Goal: Task Accomplishment & Management: Manage account settings

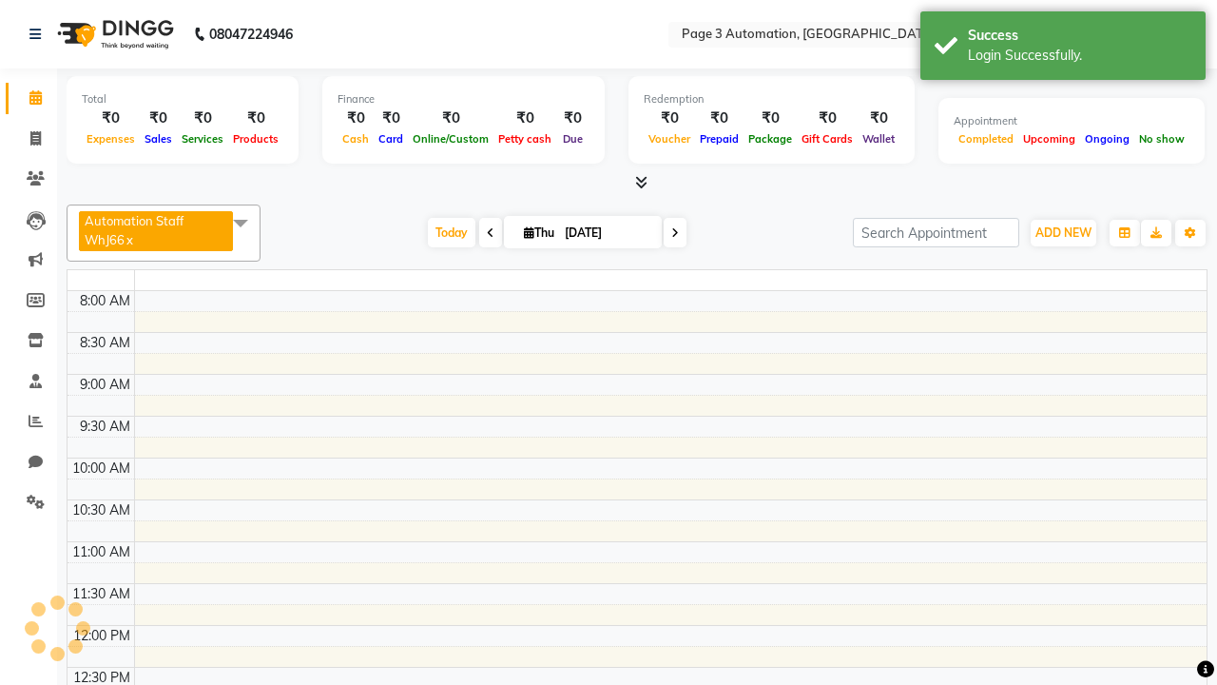
select select "en"
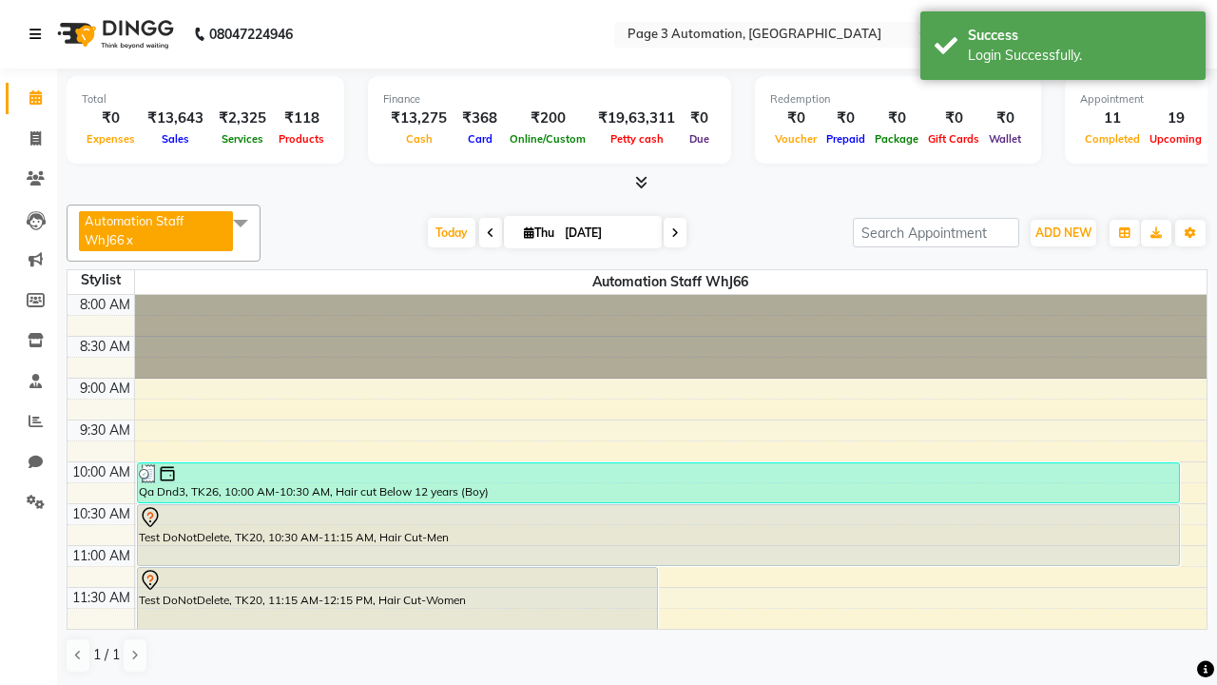
click at [39, 34] on icon at bounding box center [34, 34] width 11 height 13
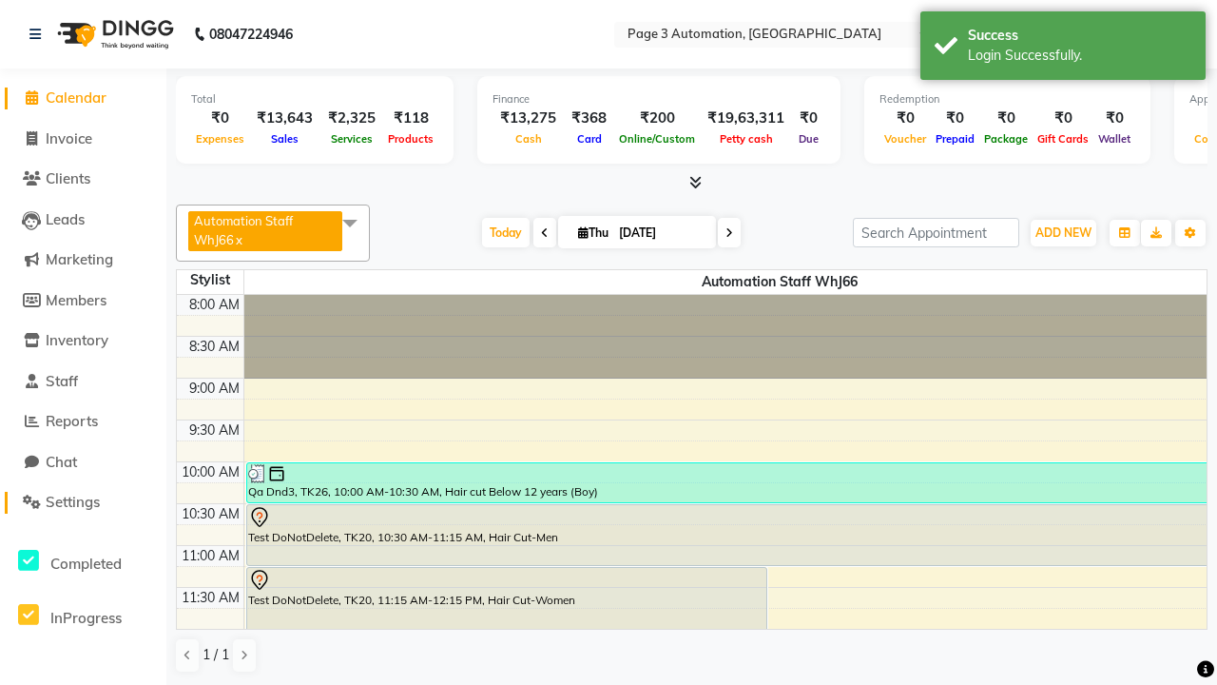
click at [83, 502] on span "Settings" at bounding box center [73, 502] width 54 height 18
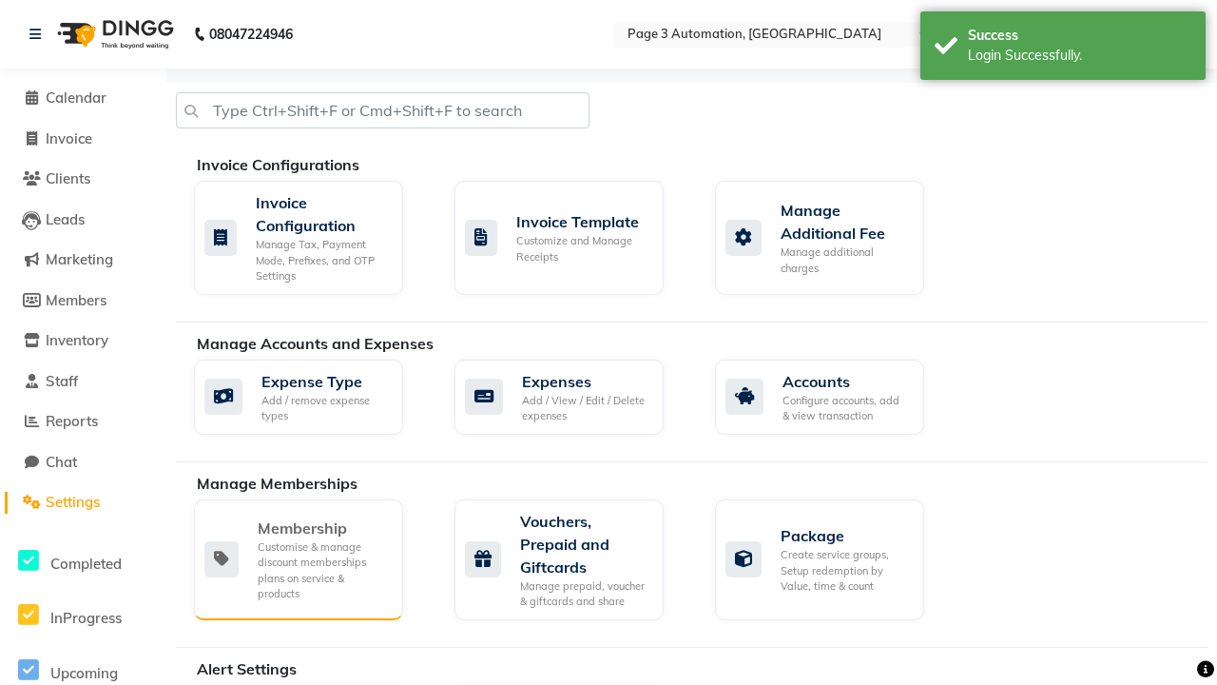
click at [322, 528] on div "Membership" at bounding box center [323, 527] width 130 height 23
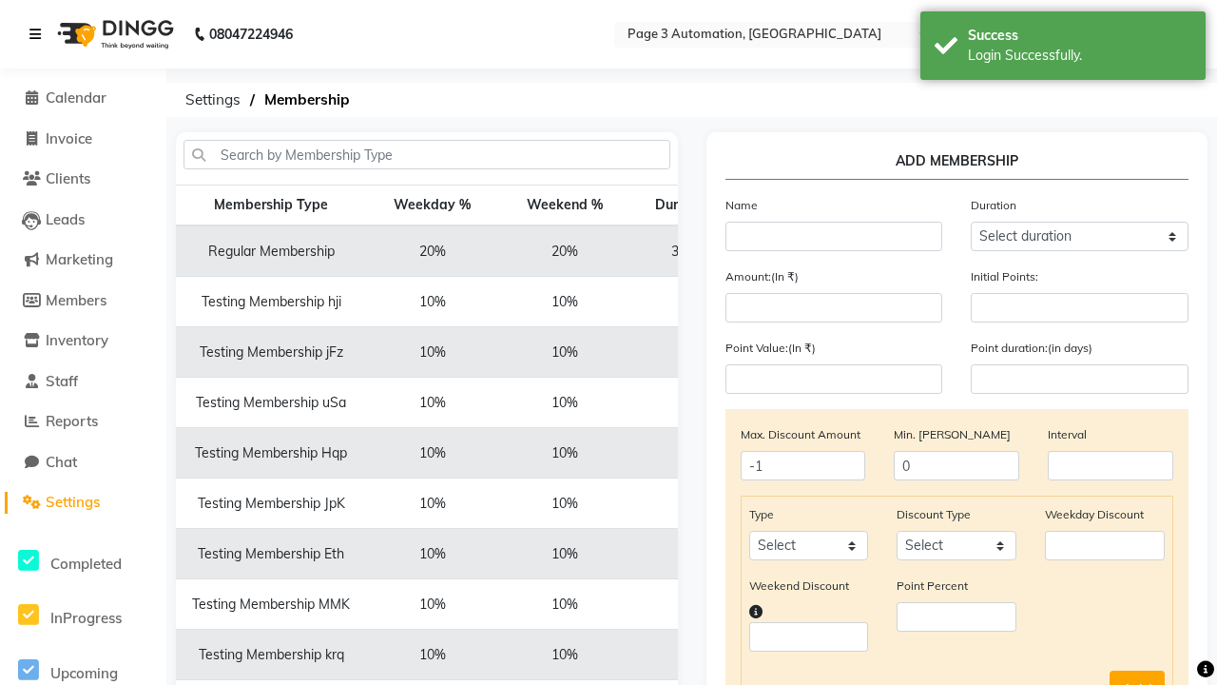
click at [39, 34] on icon at bounding box center [34, 34] width 11 height 13
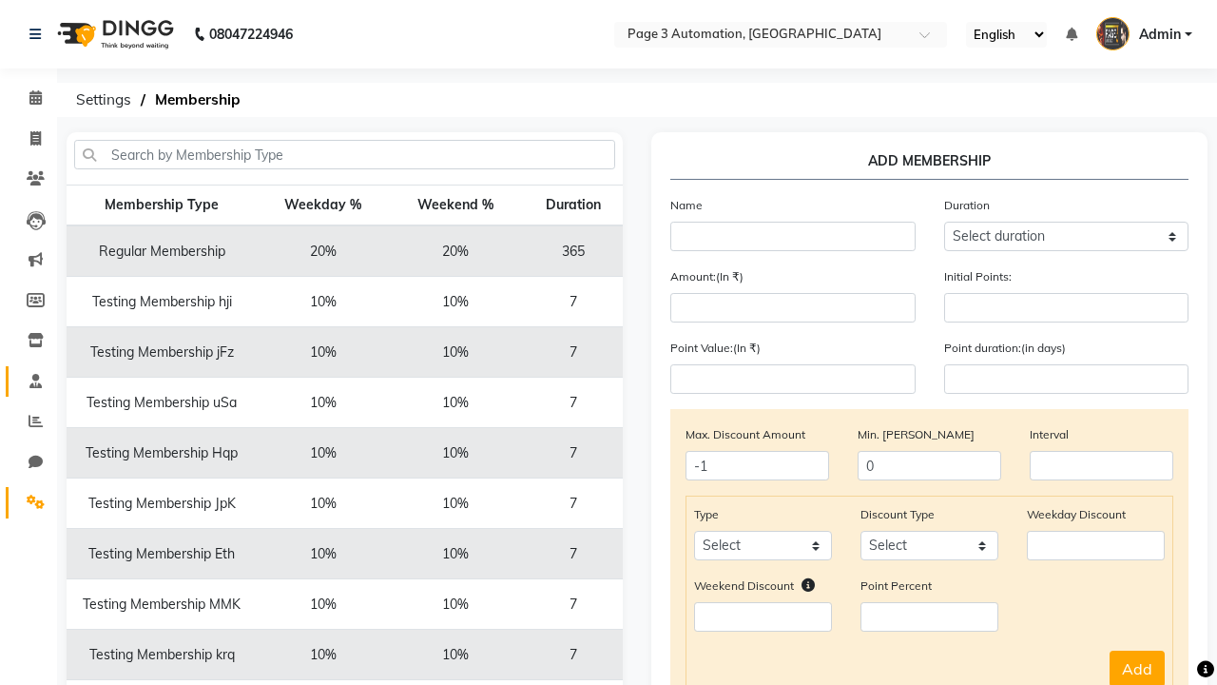
click at [29, 380] on span at bounding box center [35, 382] width 33 height 22
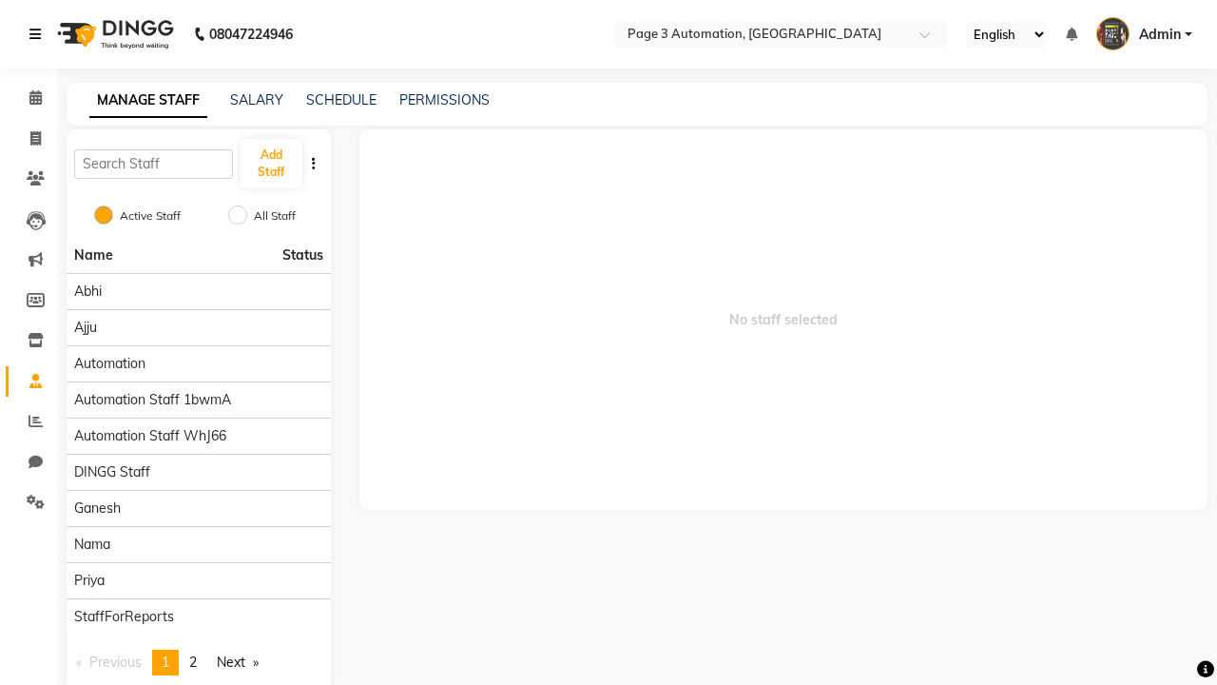
click at [39, 34] on icon at bounding box center [34, 34] width 11 height 13
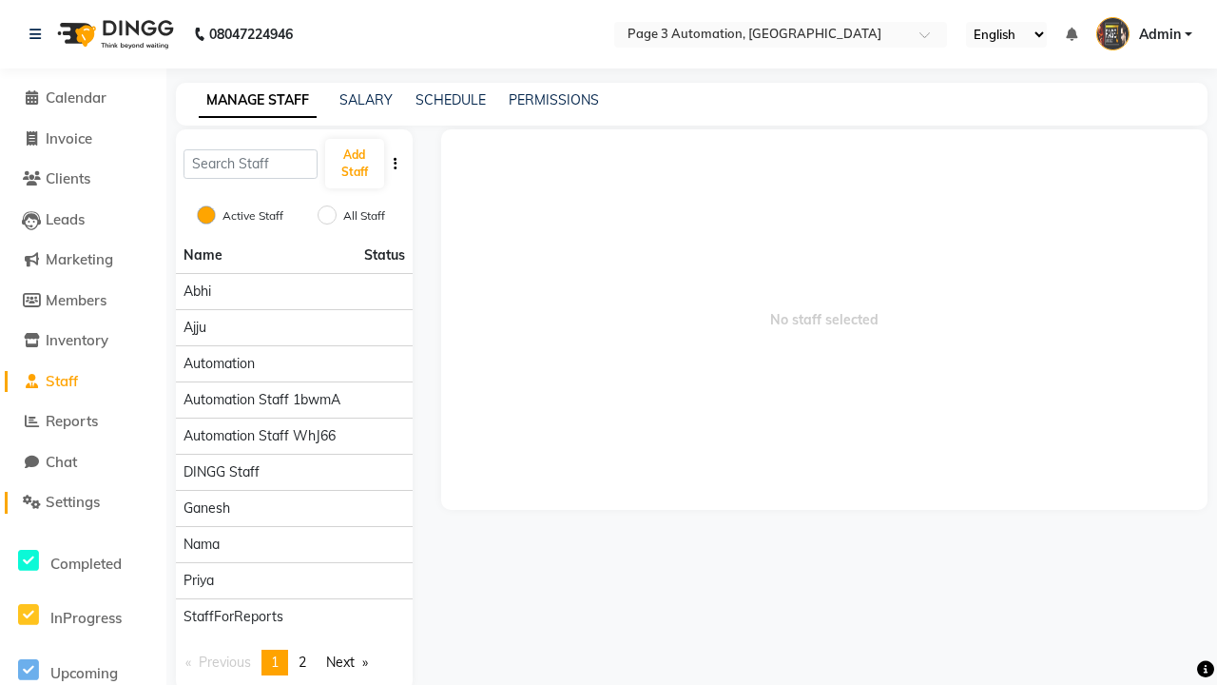
click at [83, 502] on span "Settings" at bounding box center [73, 502] width 54 height 18
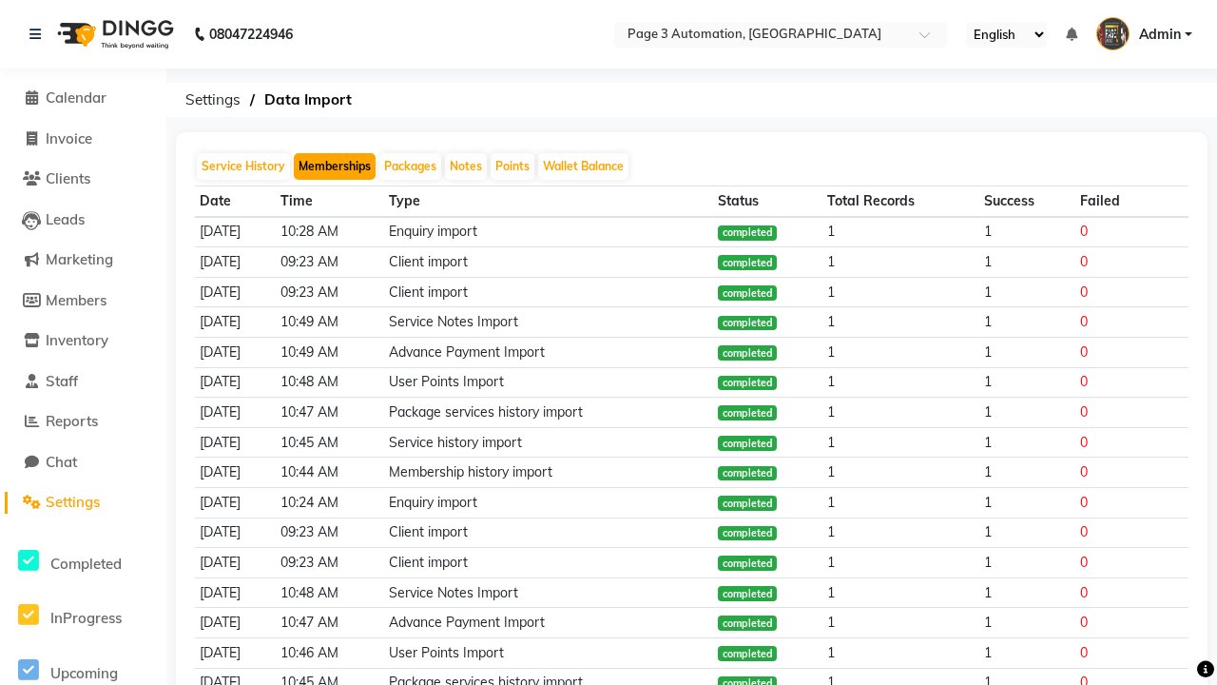
click at [335, 166] on button "Memberships" at bounding box center [335, 166] width 82 height 27
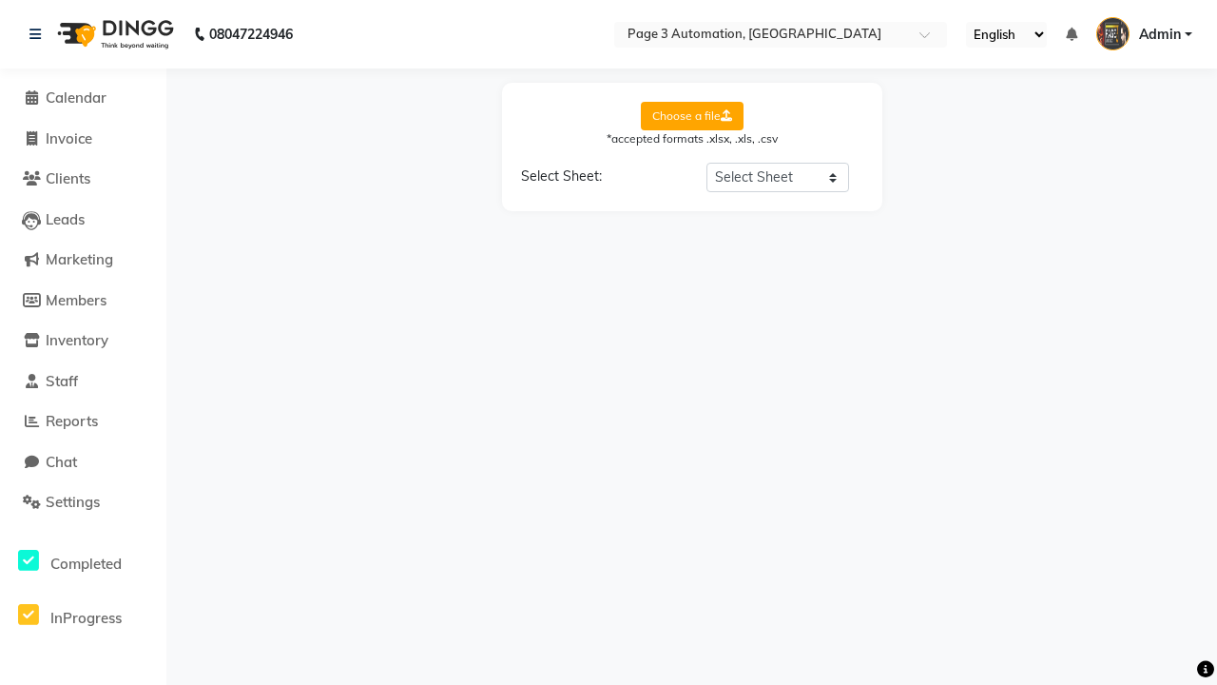
select select "Sheet1"
select select "Client Name"
select select "Mobile"
select select "Start Date"
select select "End Date"
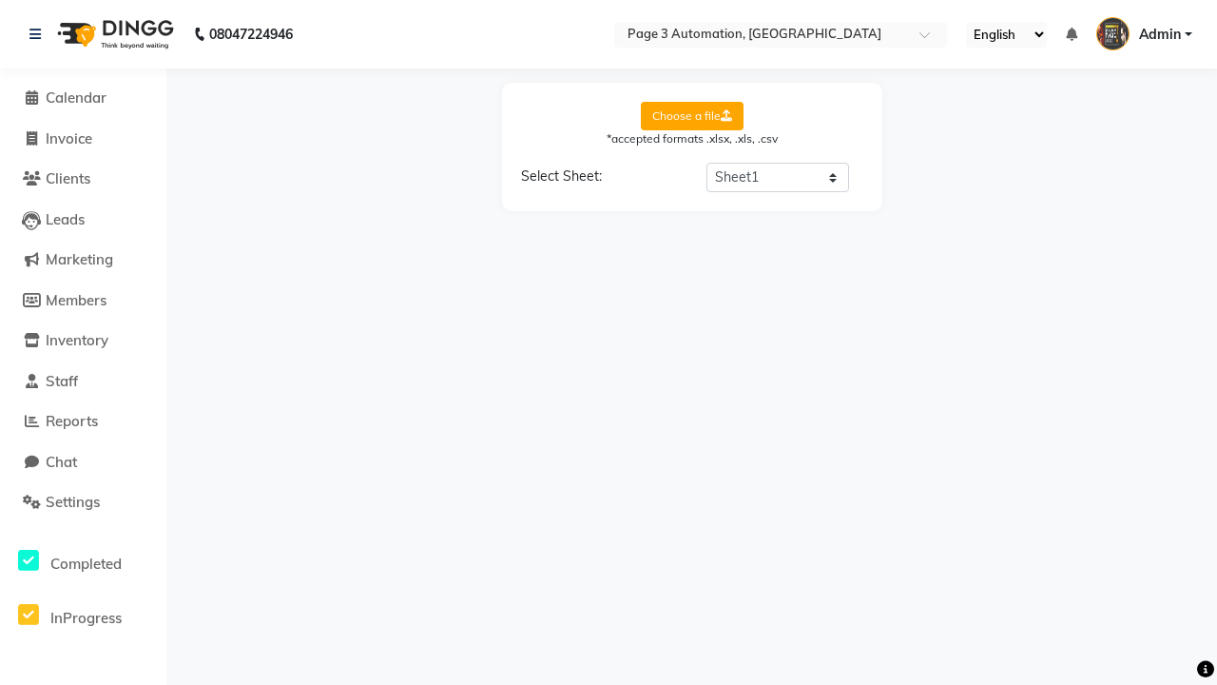
select select "Employee"
select select "Membership Name"
select select "Credit Balance"
select select "Amount"
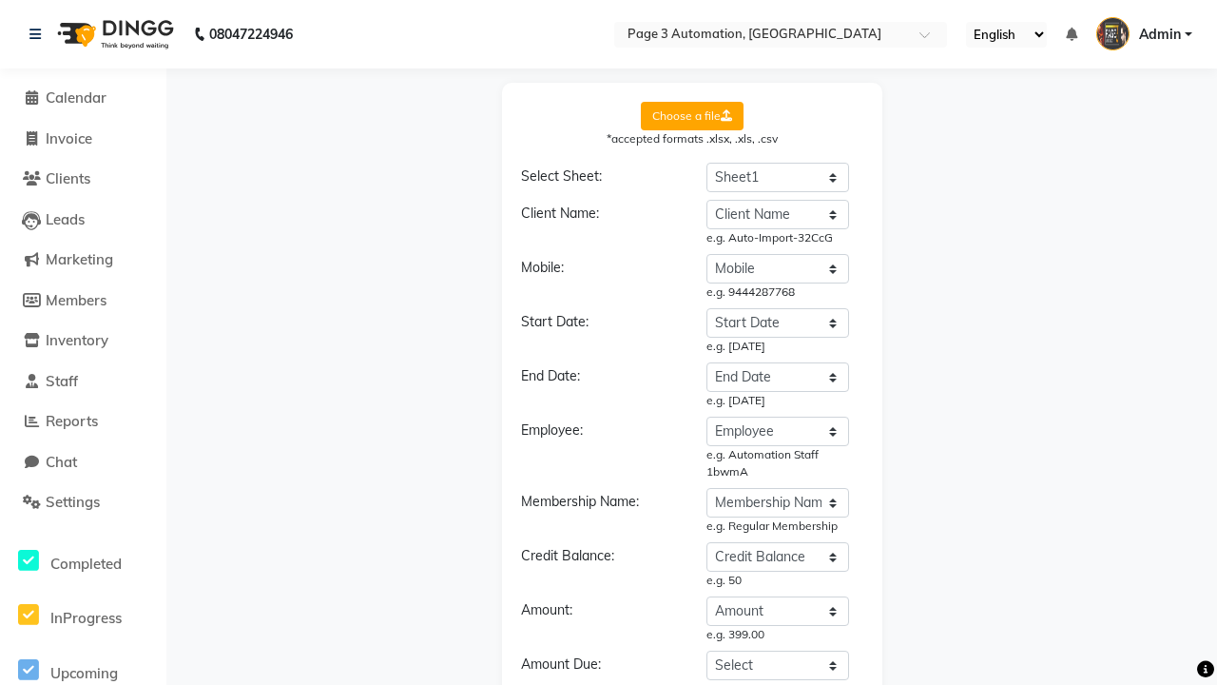
select select "DD/MM/YYYY"
select select "Membership"
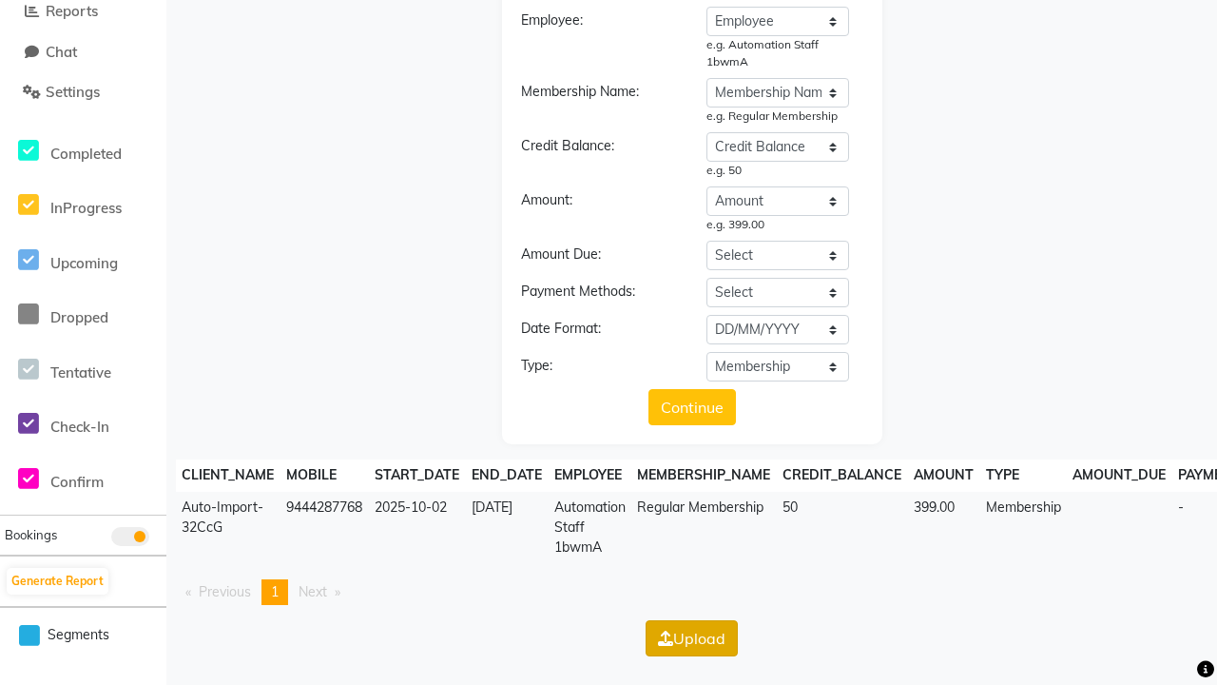
scroll to position [0, 0]
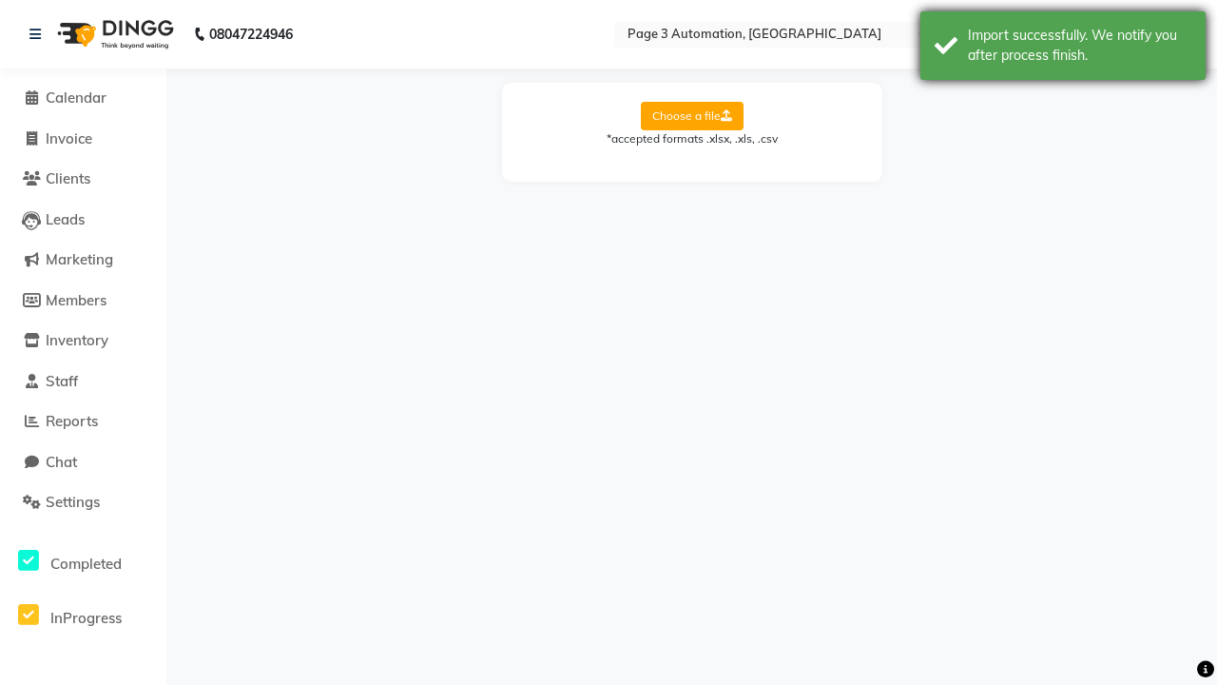
click at [1063, 48] on div "Import successfully. We notify you after process finish." at bounding box center [1079, 46] width 223 height 40
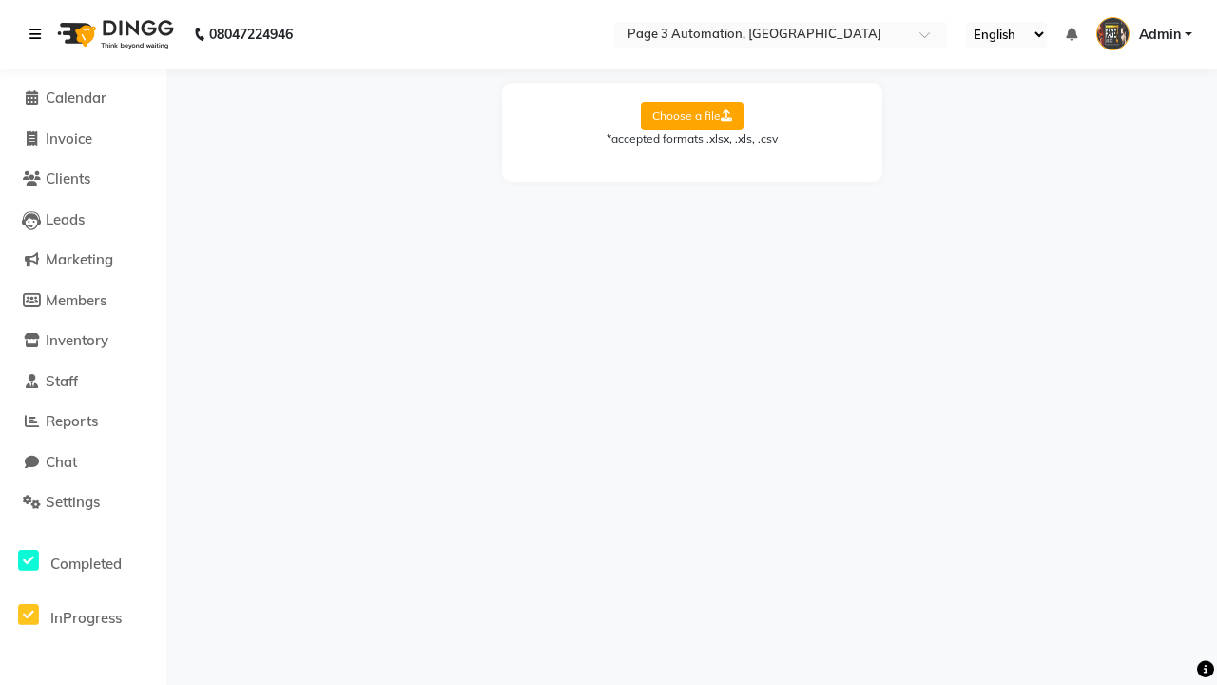
click at [39, 34] on icon at bounding box center [34, 34] width 11 height 13
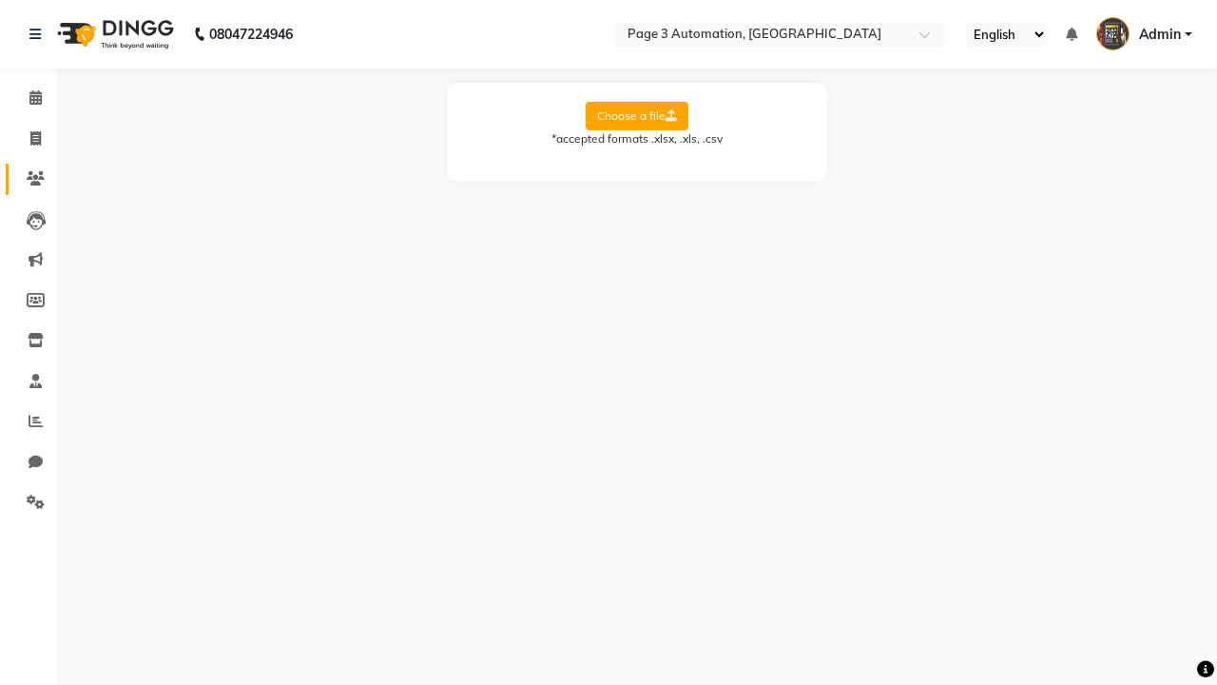
click at [29, 179] on icon at bounding box center [36, 178] width 18 height 14
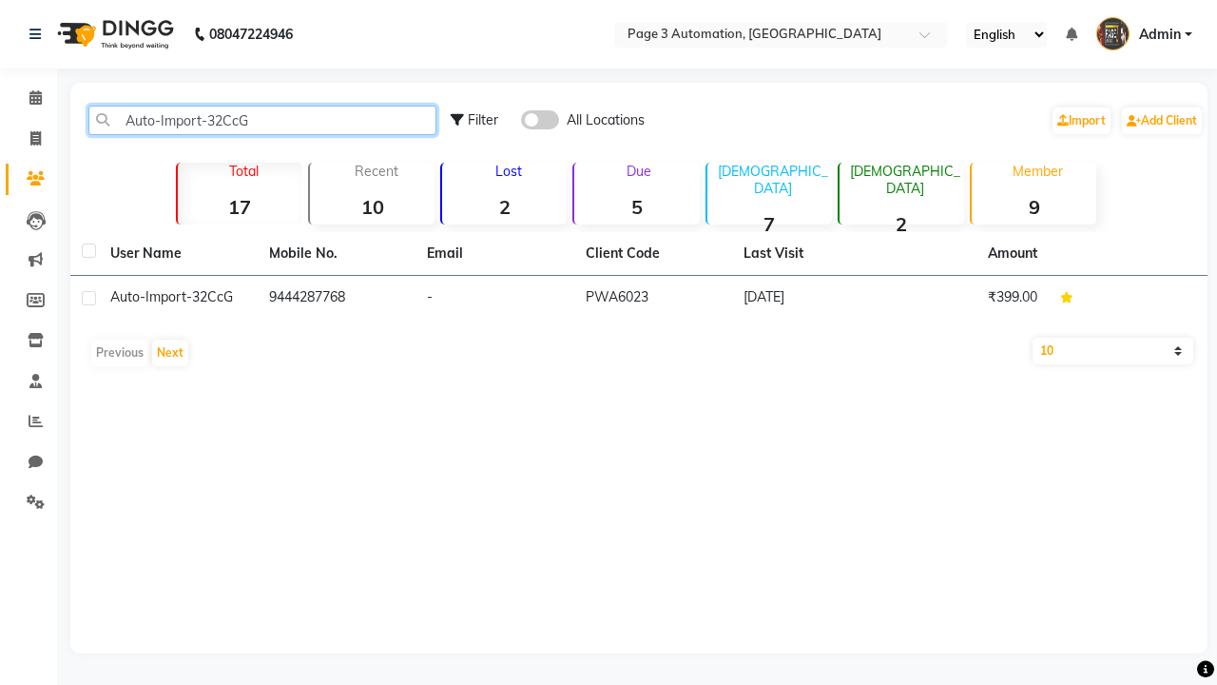
type input "Auto-Import-32CcG"
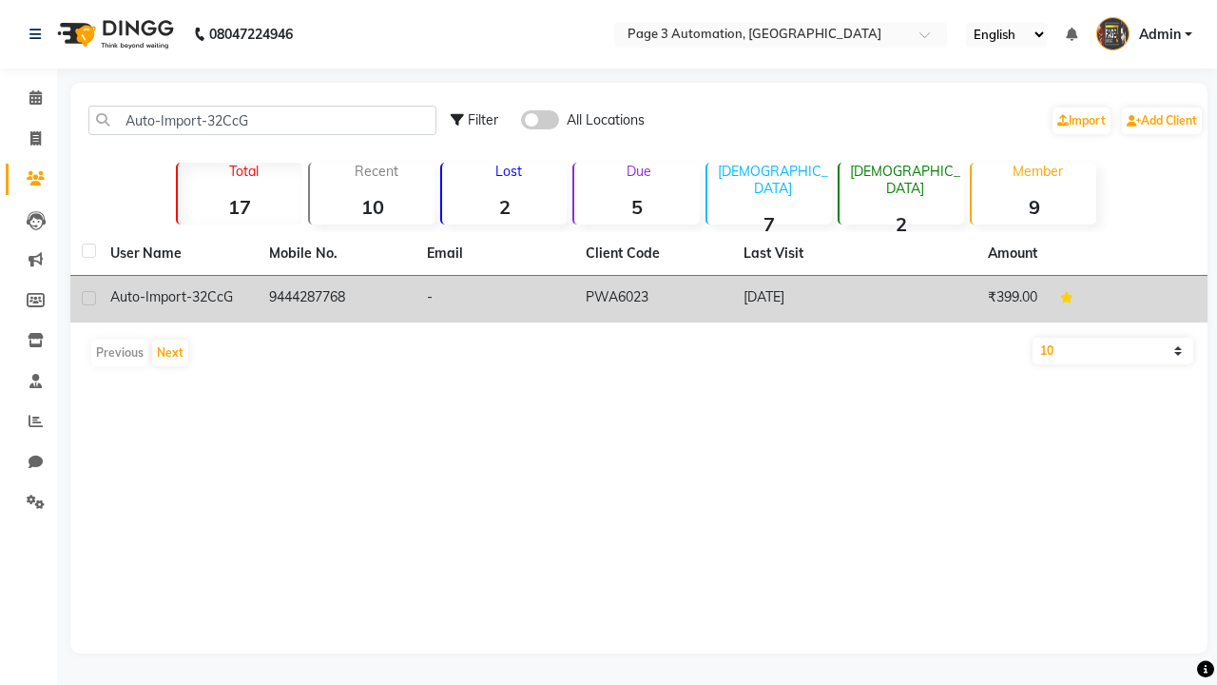
click at [639, 299] on td "PWA6023" at bounding box center [653, 299] width 159 height 47
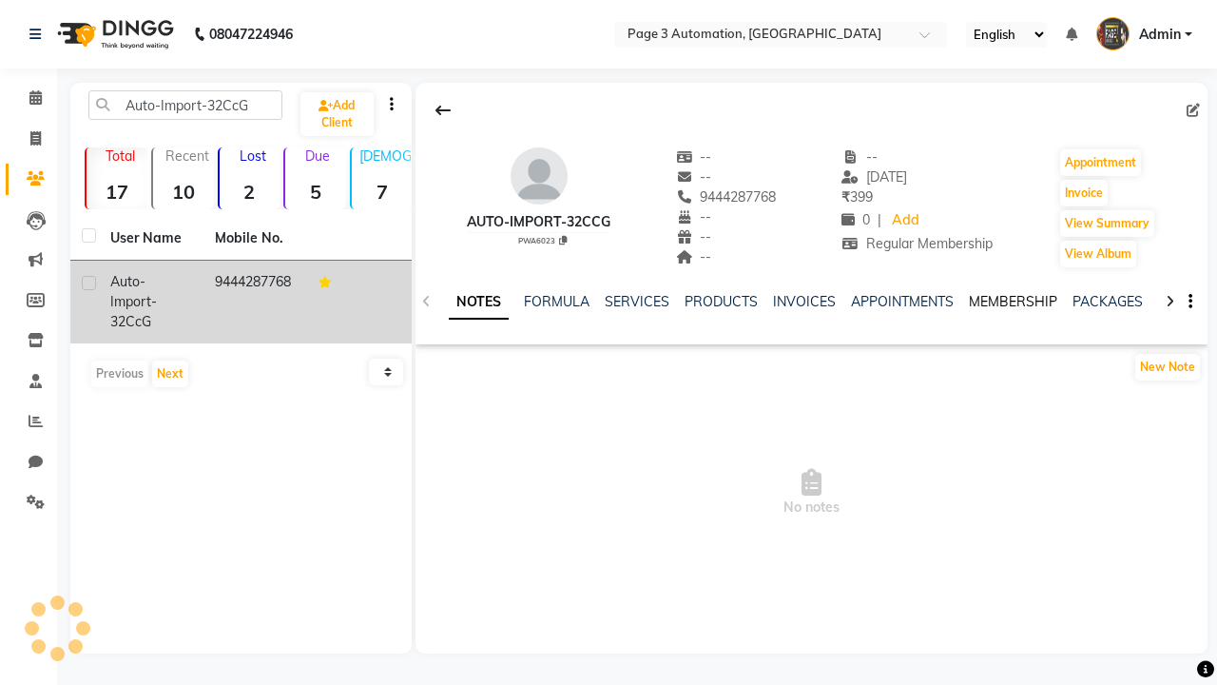
click at [1013, 301] on link "MEMBERSHIP" at bounding box center [1013, 301] width 88 height 17
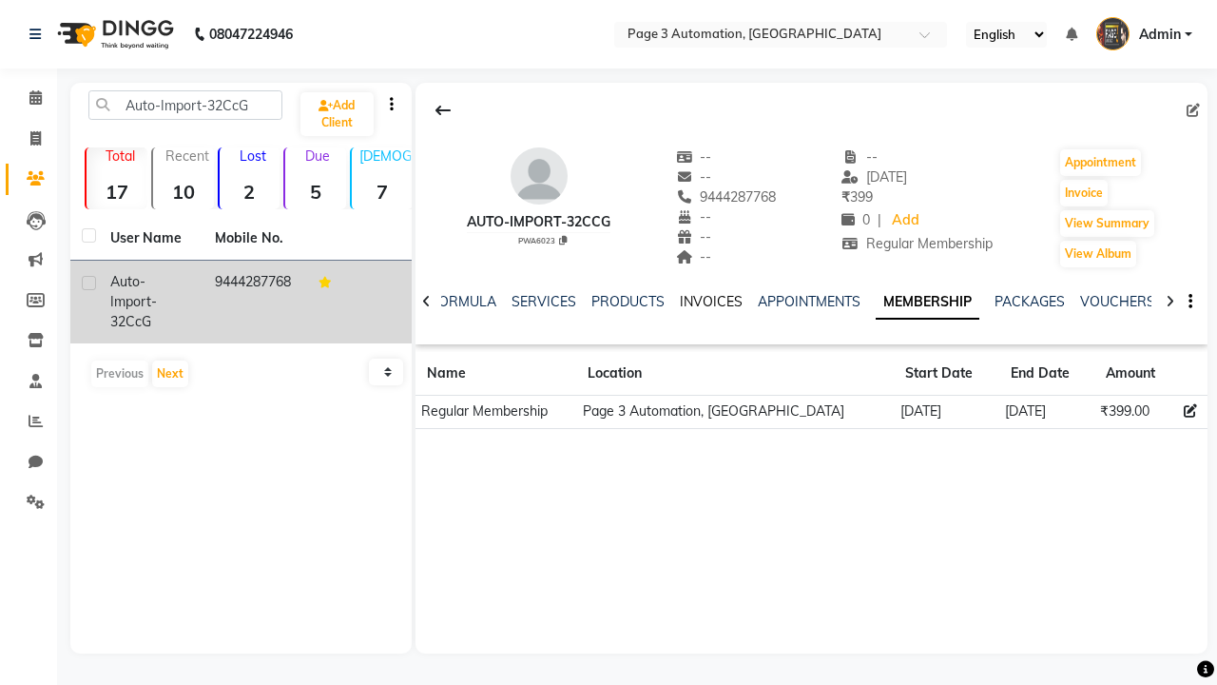
click at [710, 301] on link "INVOICES" at bounding box center [711, 301] width 63 height 17
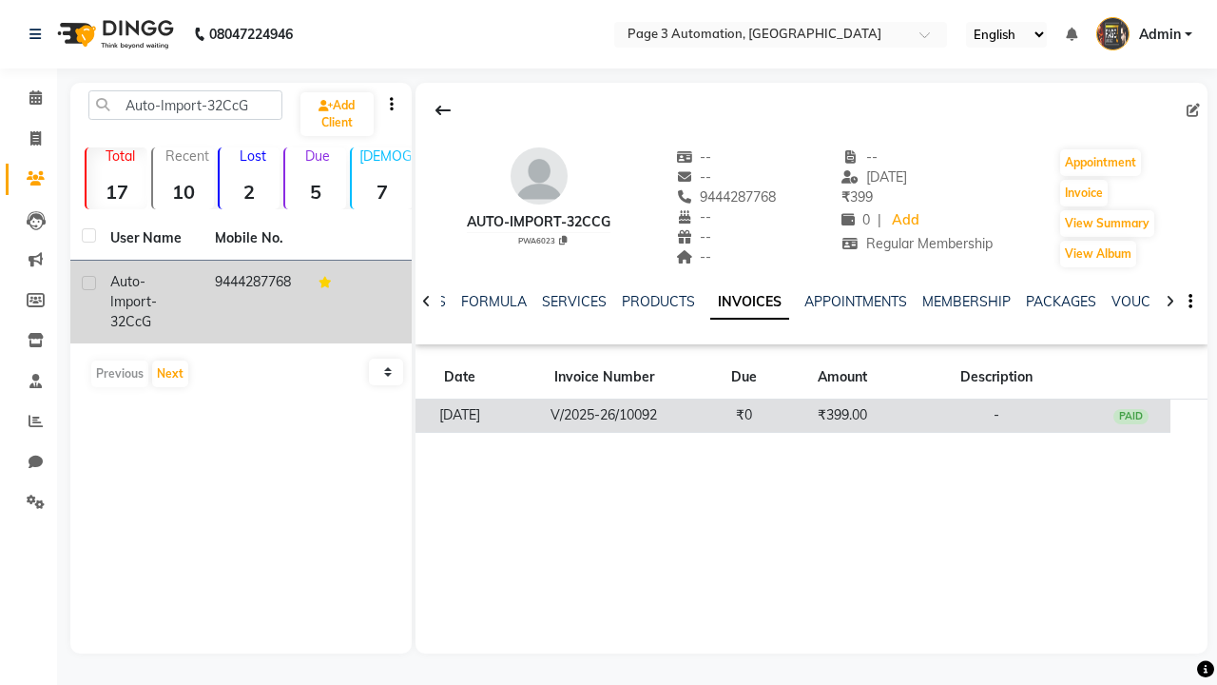
click at [811, 415] on td "₹399.00" at bounding box center [842, 415] width 118 height 33
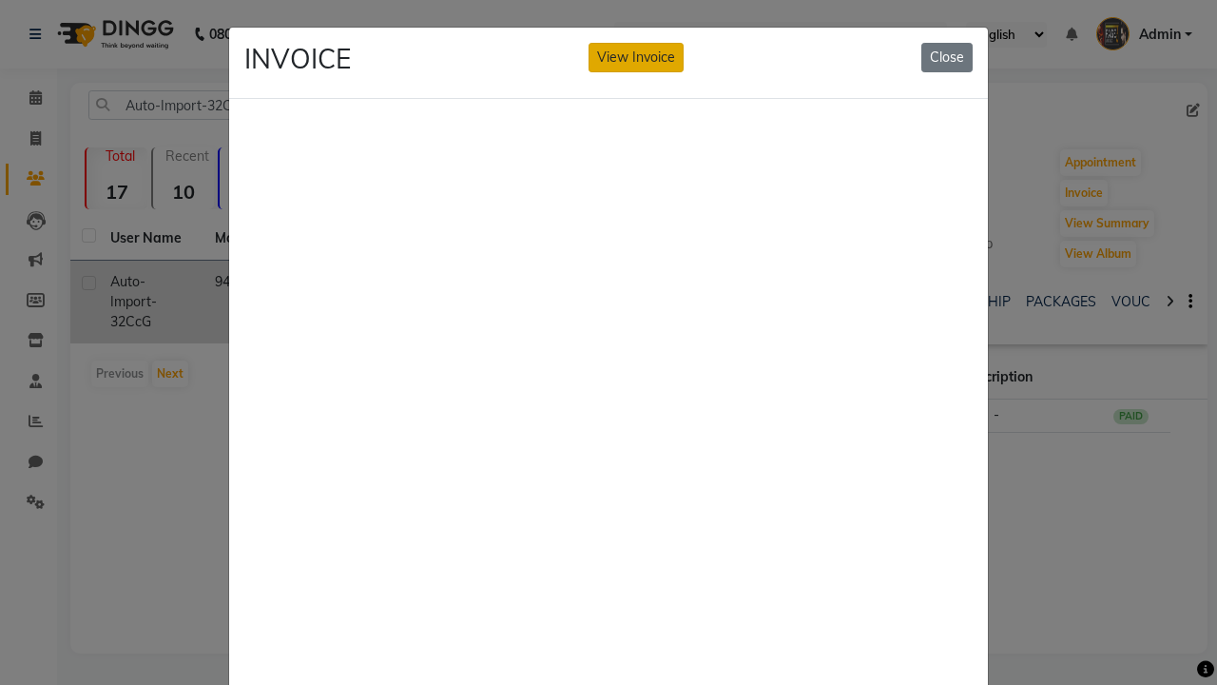
click at [636, 57] on button "View Invoice" at bounding box center [636, 57] width 95 height 29
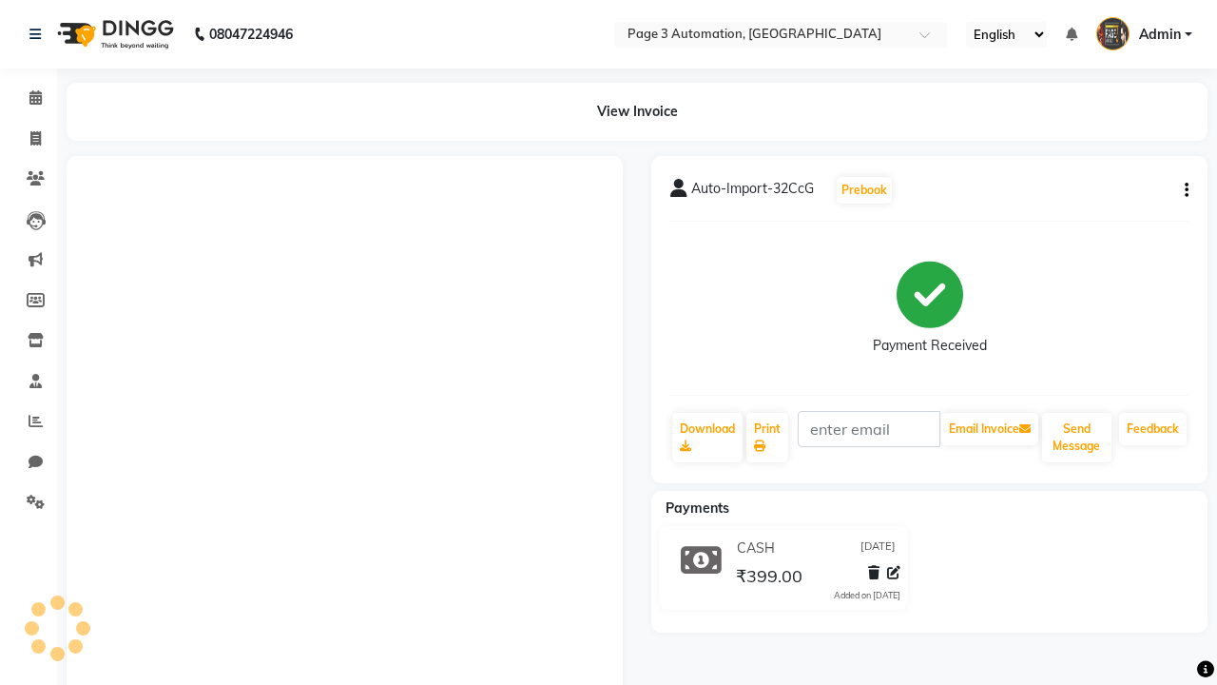
click at [1183, 190] on button "button" at bounding box center [1182, 191] width 11 height 20
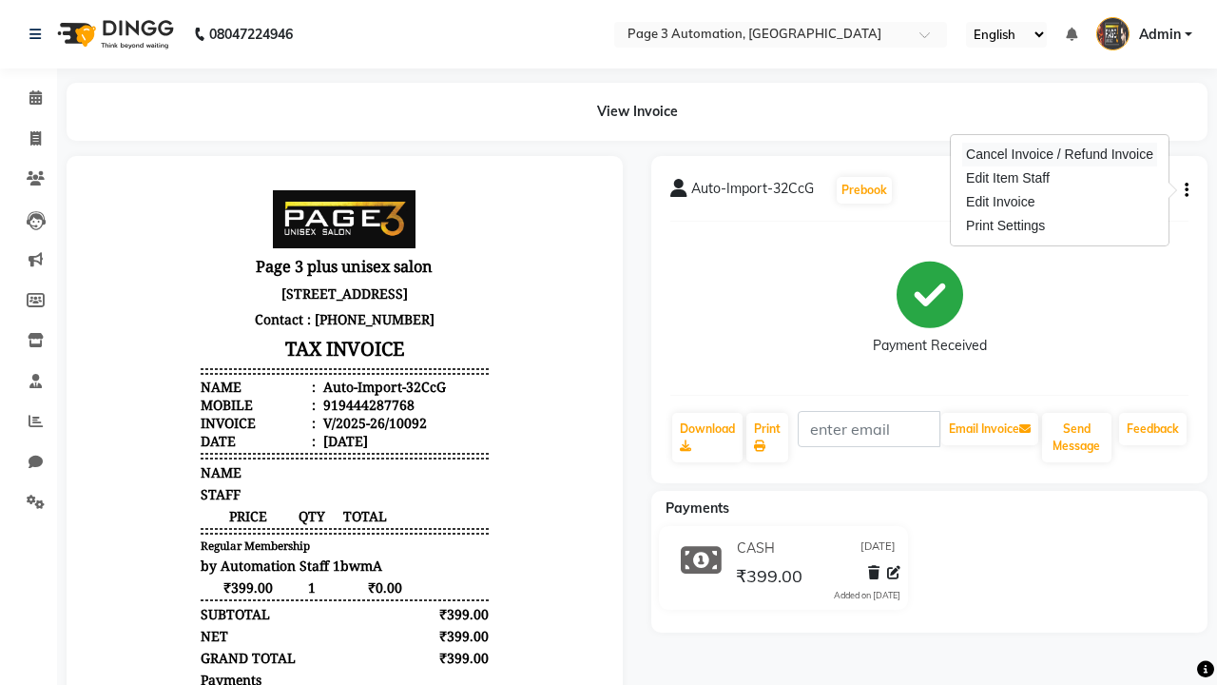
click at [1059, 154] on div "Cancel Invoice / Refund Invoice" at bounding box center [1059, 155] width 195 height 24
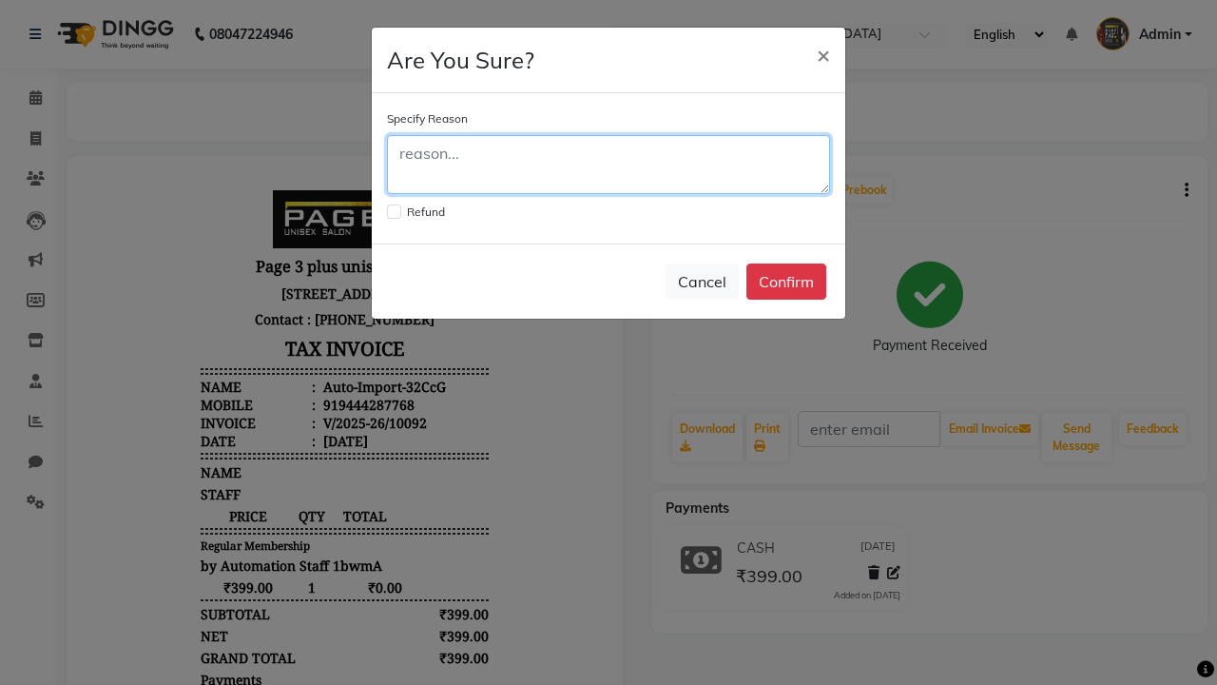
click at [608, 164] on textarea at bounding box center [608, 164] width 443 height 59
type textarea "Testing"
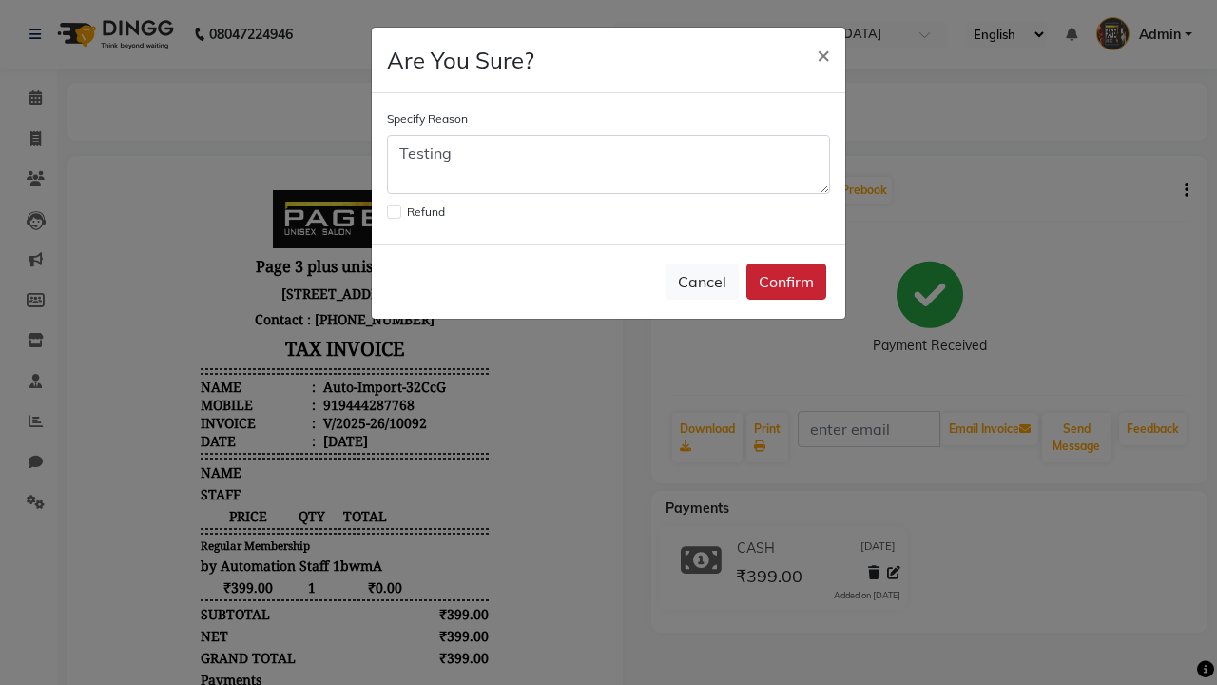
click at [786, 281] on button "Confirm" at bounding box center [786, 281] width 80 height 36
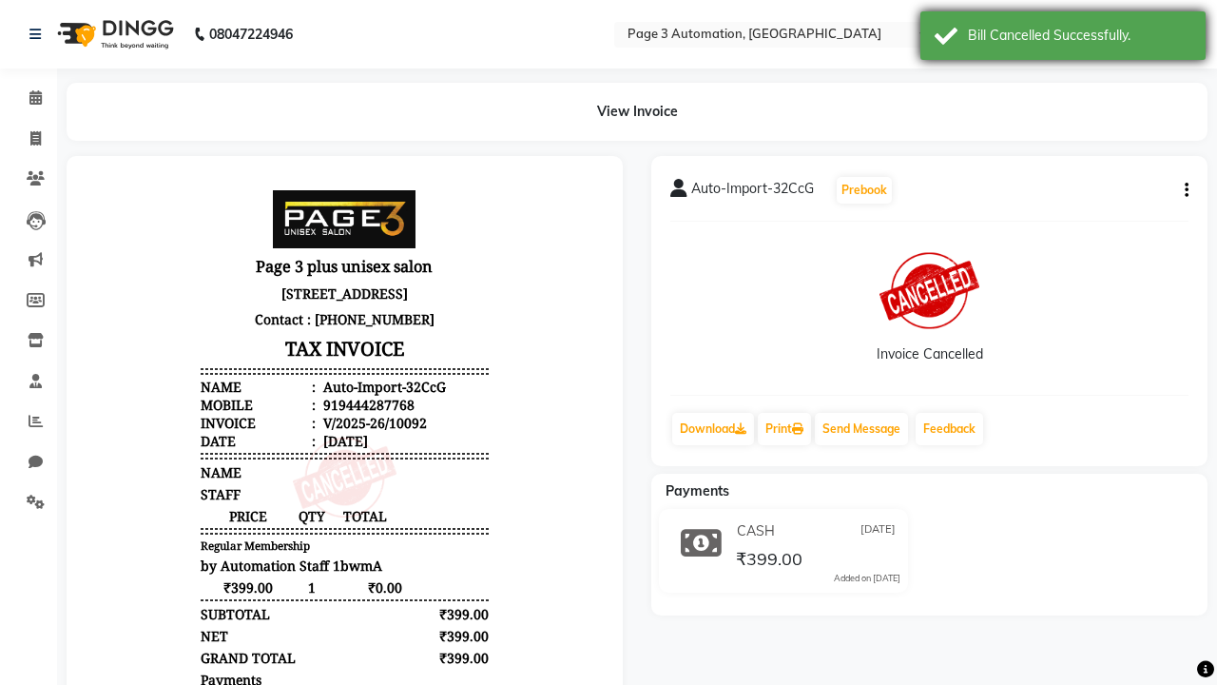
click at [1063, 38] on div "Bill Cancelled Successfully." at bounding box center [1079, 36] width 223 height 20
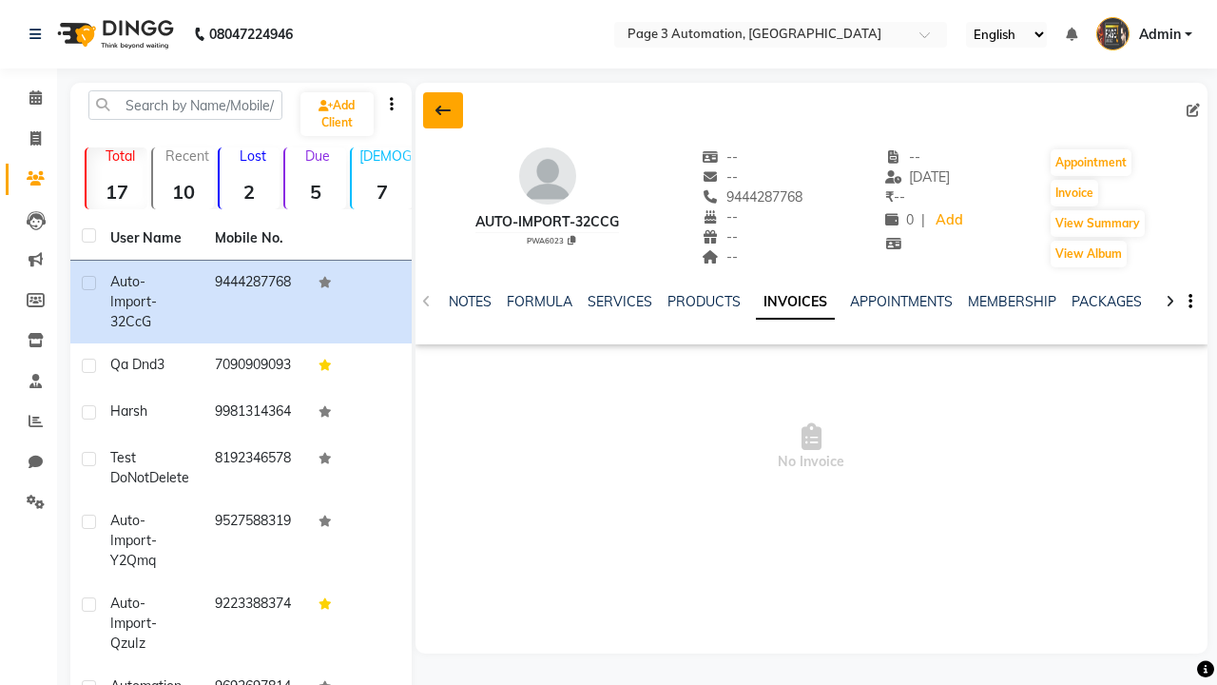
click at [442, 110] on icon at bounding box center [442, 110] width 15 height 15
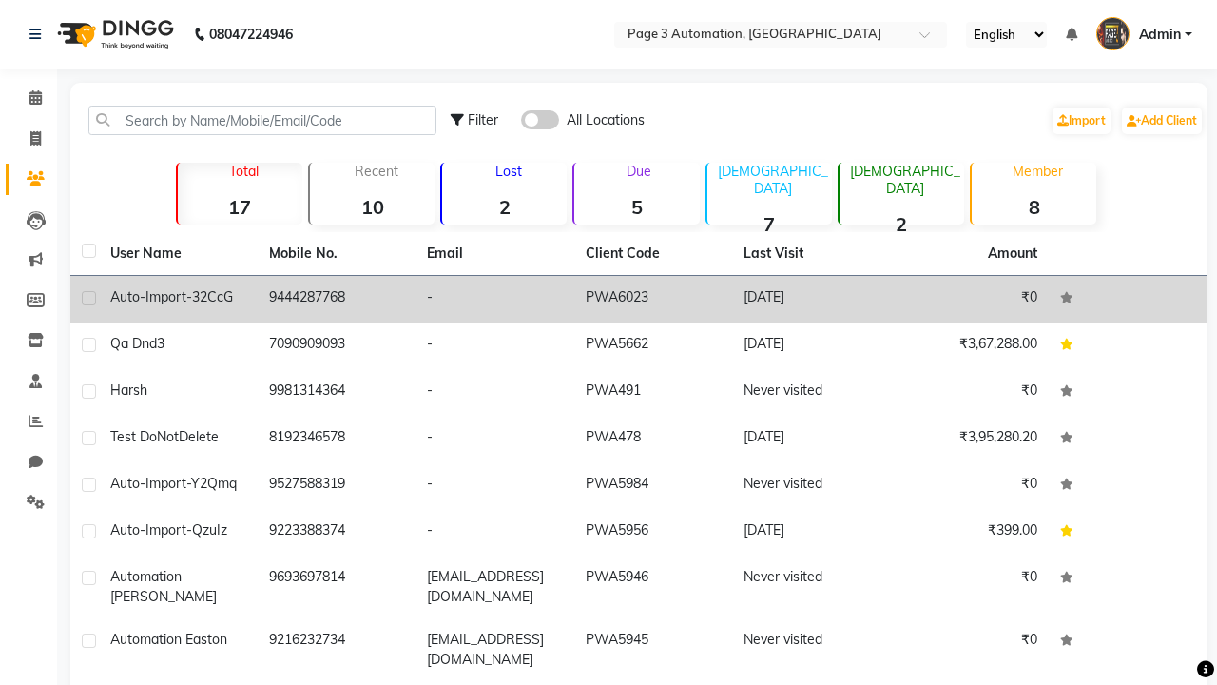
click at [88, 298] on label at bounding box center [89, 298] width 14 height 14
click at [88, 298] on input "checkbox" at bounding box center [88, 299] width 12 height 12
checkbox input "true"
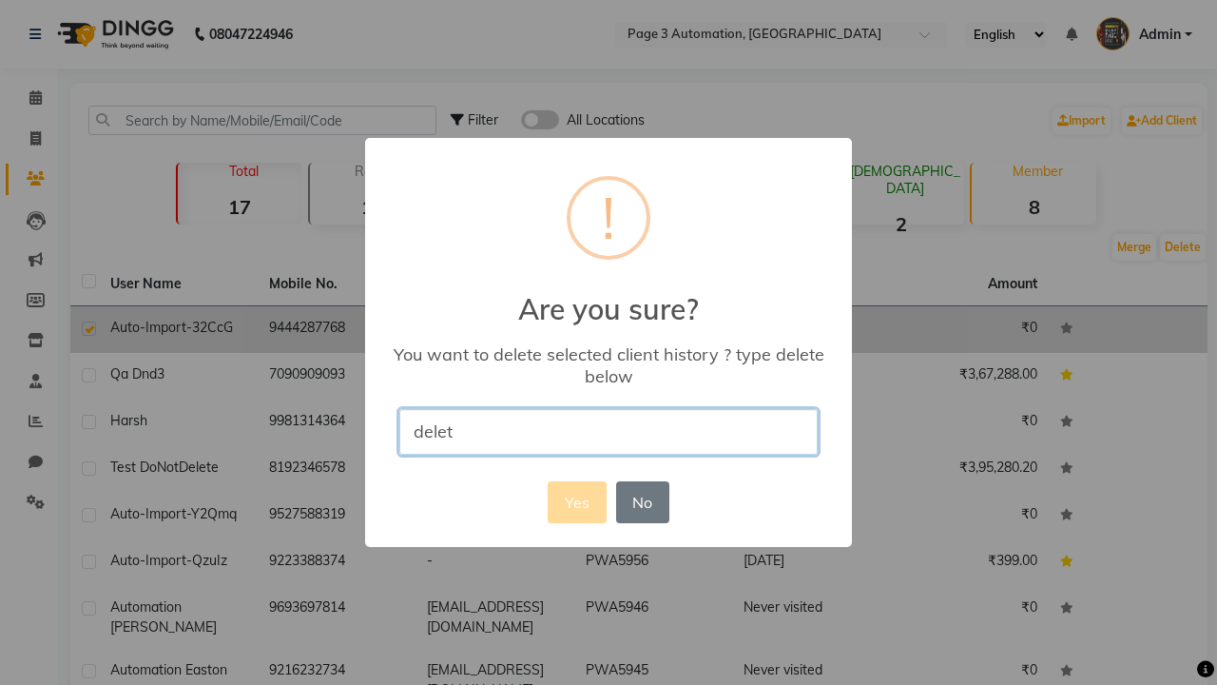
type input "delete"
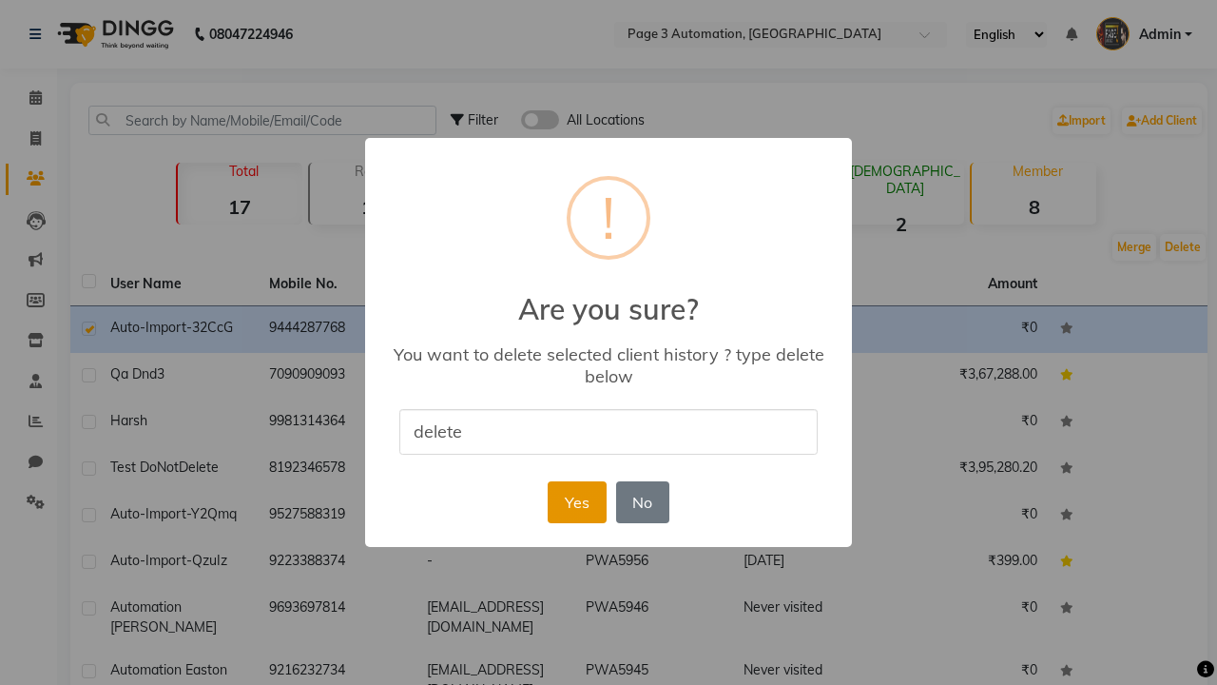
click at [576, 501] on button "Yes" at bounding box center [577, 502] width 58 height 42
